Goal: Navigation & Orientation: Find specific page/section

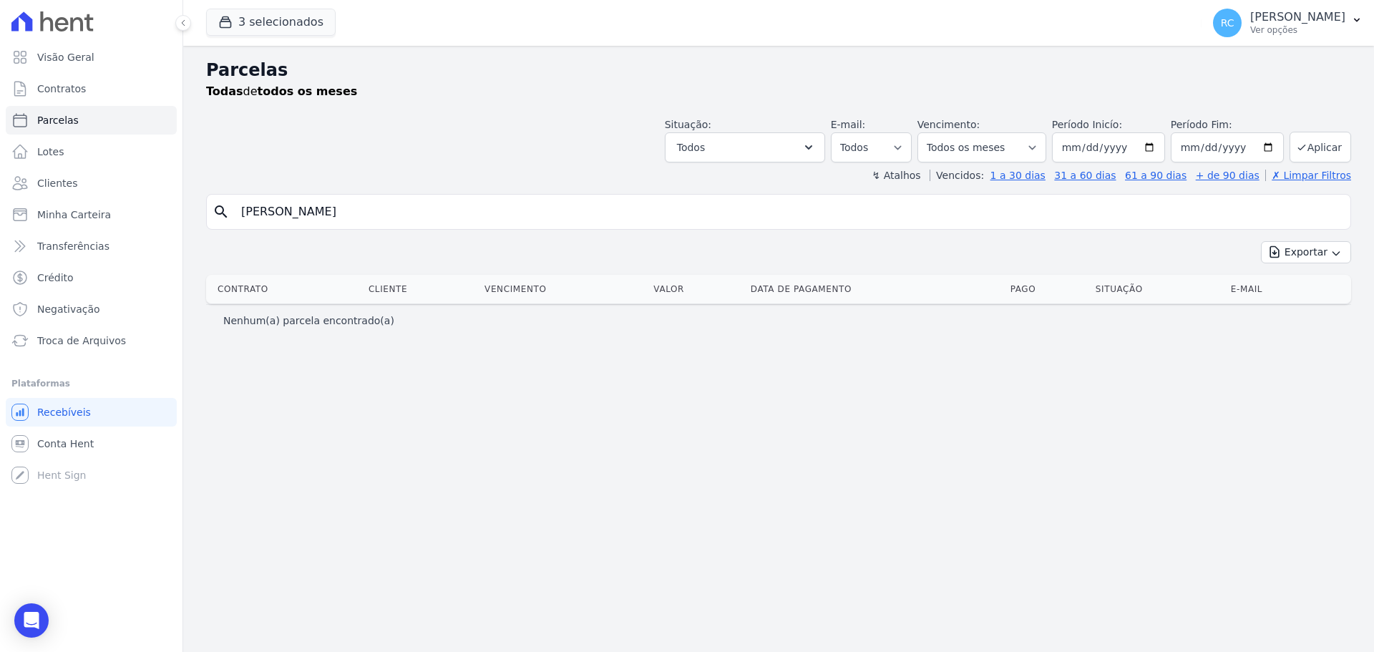
select select
click at [1295, 20] on p "[PERSON_NAME]" at bounding box center [1297, 17] width 95 height 14
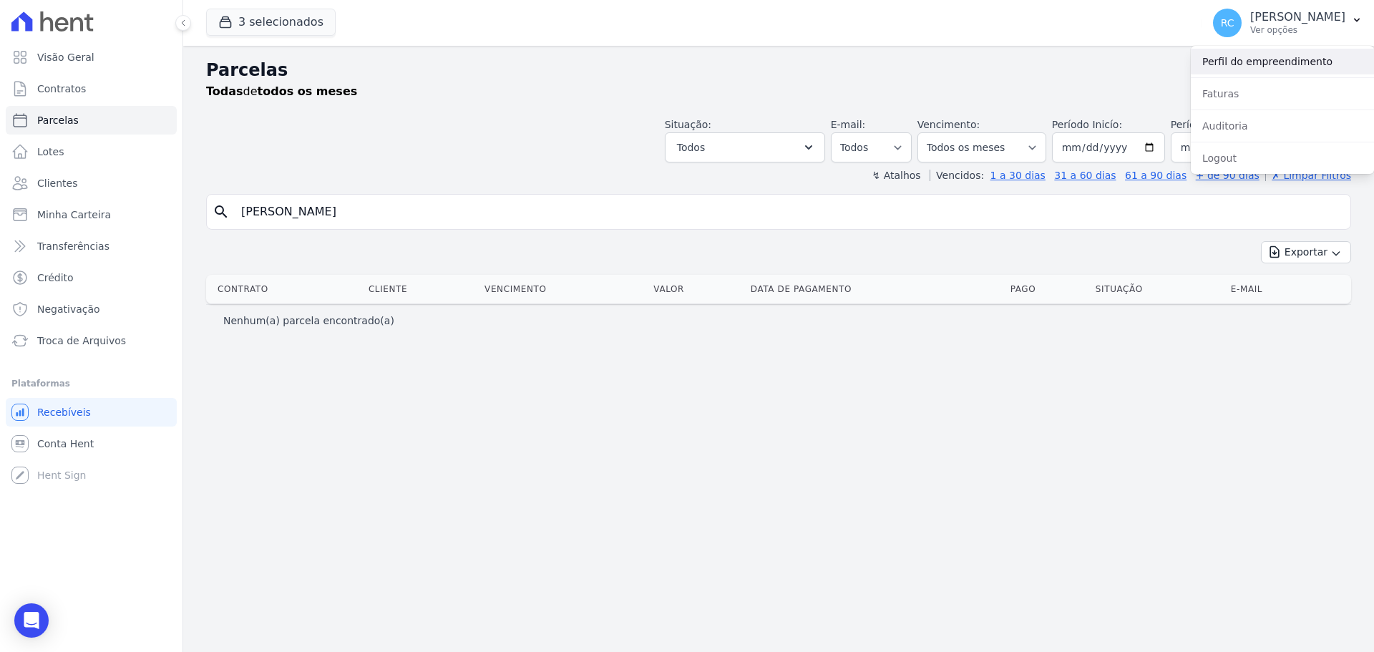
click at [1253, 62] on link "Perfil do empreendimento" at bounding box center [1282, 62] width 183 height 26
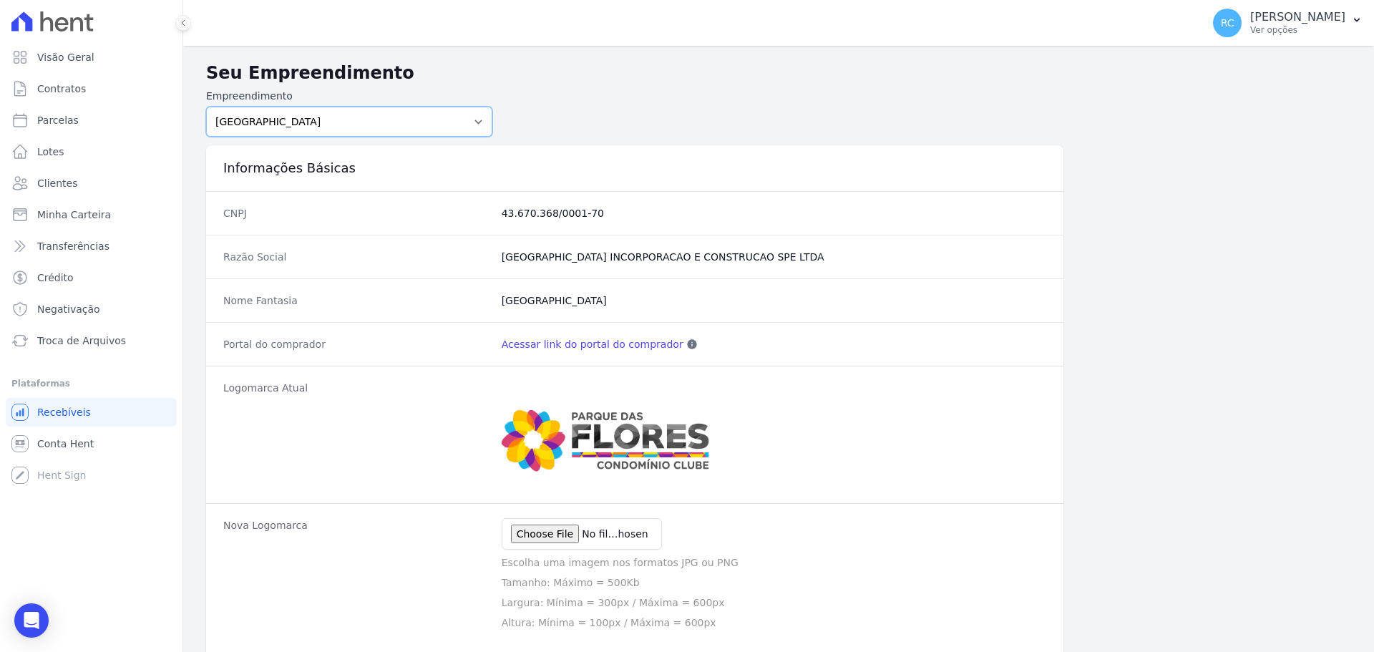
click at [442, 120] on select "PARQUE DAS FLORES PARQUE DOS PASSAROS TURMALINAS CONDOMINIO CLUB BY CAVAZANI" at bounding box center [349, 122] width 286 height 30
select select "4e89b6ae-7d84-4820-b012-365eab1a919a"
click at [206, 107] on select "PARQUE DAS FLORES PARQUE DOS PASSAROS TURMALINAS CONDOMINIO CLUB BY CAVAZANI" at bounding box center [349, 122] width 286 height 30
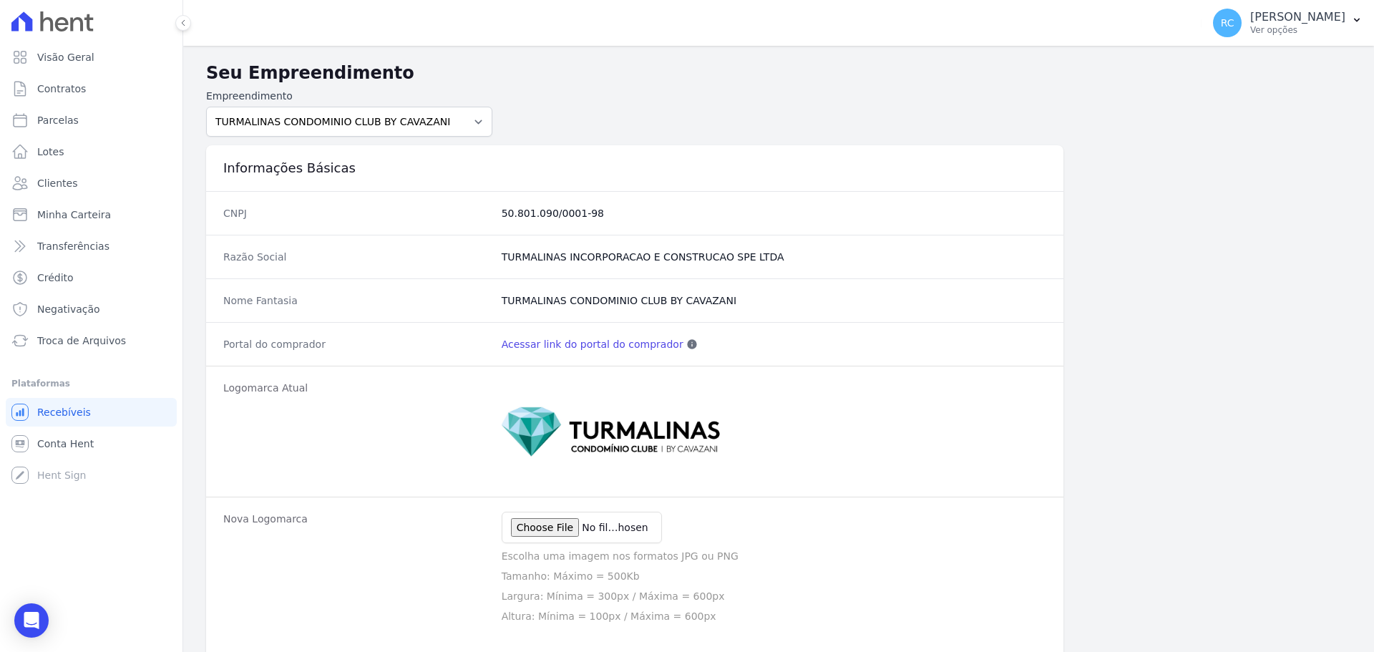
click at [540, 346] on link "Acessar link do portal do comprador" at bounding box center [593, 344] width 182 height 14
